Goal: Share content

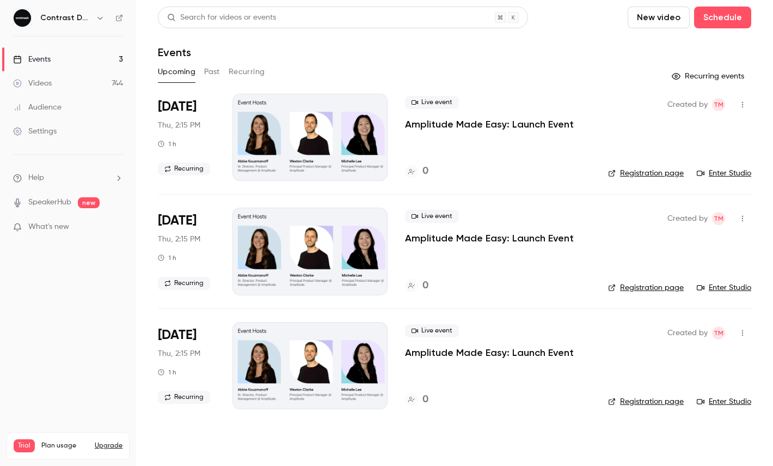
click at [100, 19] on icon "button" at bounding box center [100, 18] width 9 height 9
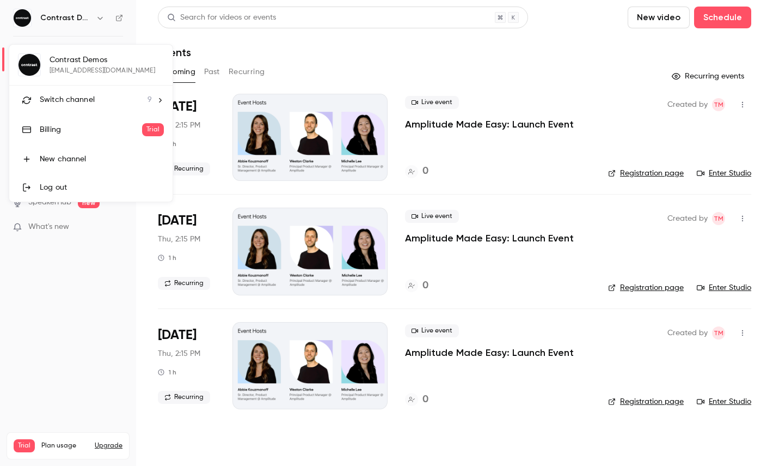
click at [87, 105] on span "Switch channel" at bounding box center [67, 99] width 55 height 11
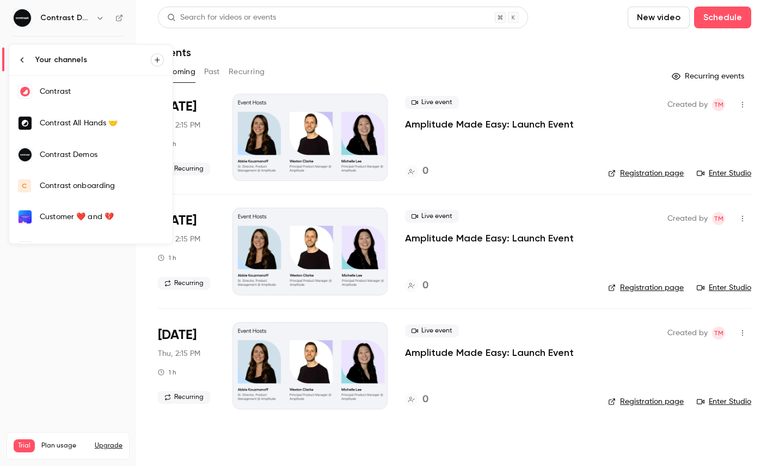
click at [73, 103] on link "Contrast" at bounding box center [90, 92] width 163 height 32
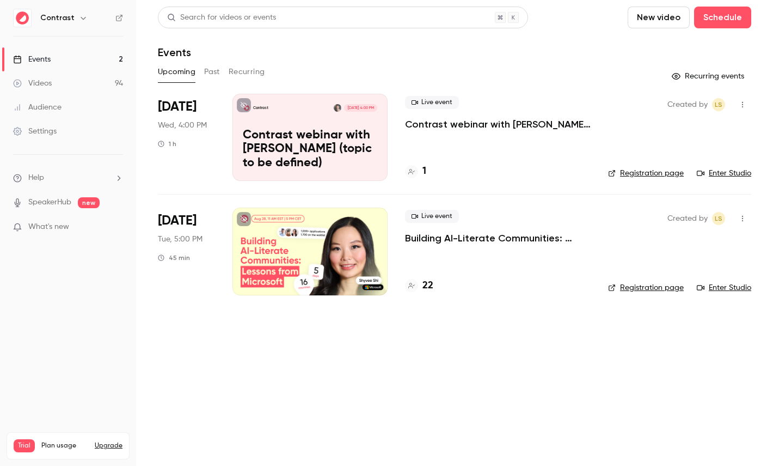
click at [340, 247] on div at bounding box center [310, 250] width 155 height 87
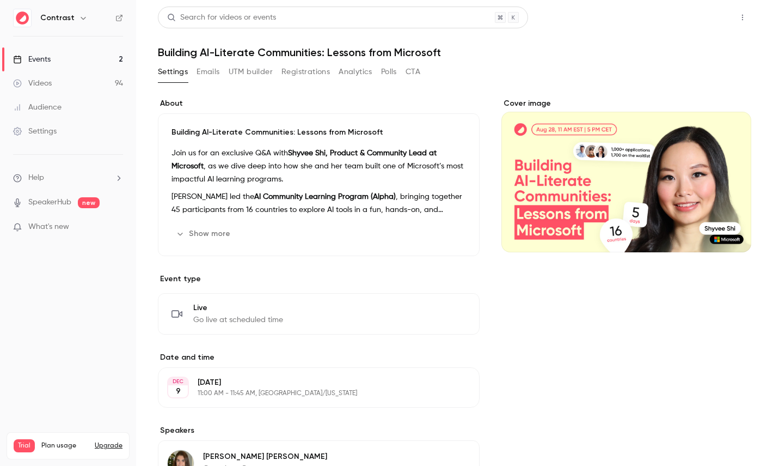
click at [693, 11] on button "Share" at bounding box center [703, 18] width 43 height 22
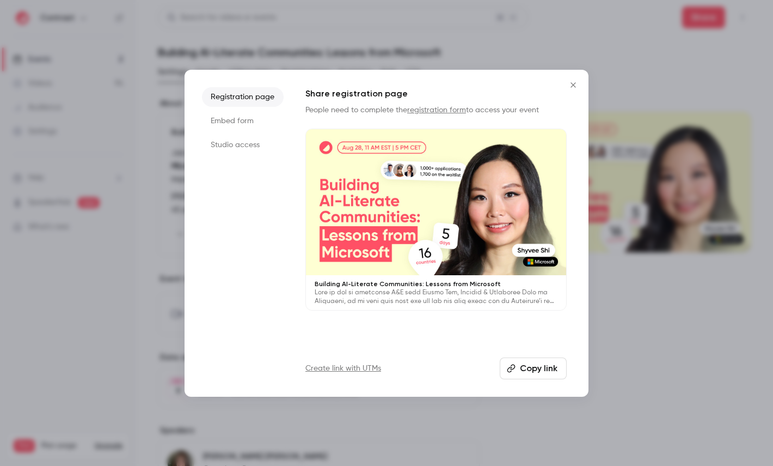
click at [537, 372] on button "Copy link" at bounding box center [533, 368] width 67 height 22
